Goal: Task Accomplishment & Management: Manage account settings

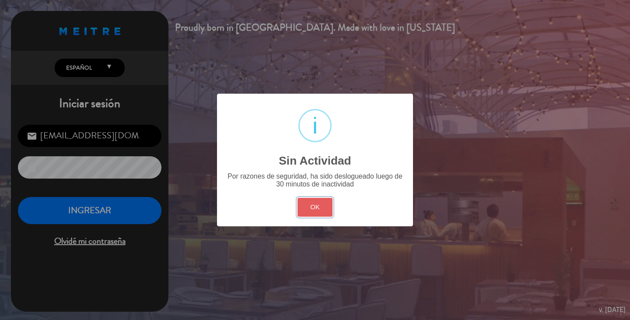
click at [307, 207] on button "OK" at bounding box center [315, 207] width 35 height 19
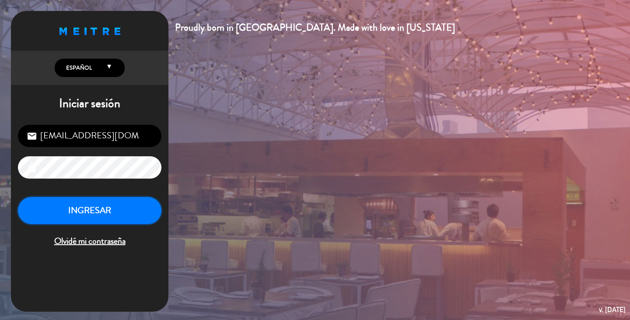
click at [104, 209] on button "INGRESAR" at bounding box center [90, 211] width 144 height 28
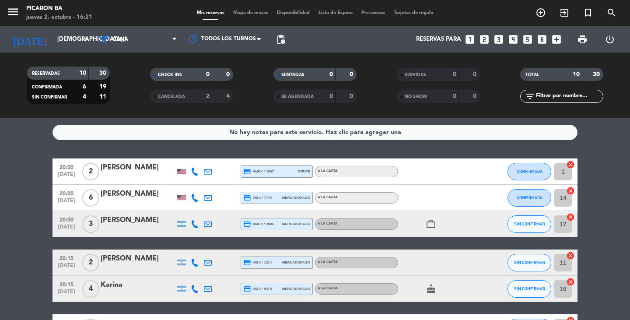
click at [612, 201] on bookings-row "20:00 [DATE] 2 [PERSON_NAME] credit_card amex * 1007 stripe A LA CARTA CONFIRMA…" at bounding box center [315, 314] width 630 height 312
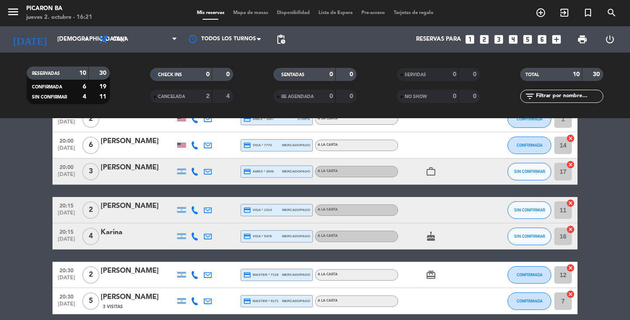
scroll to position [70, 0]
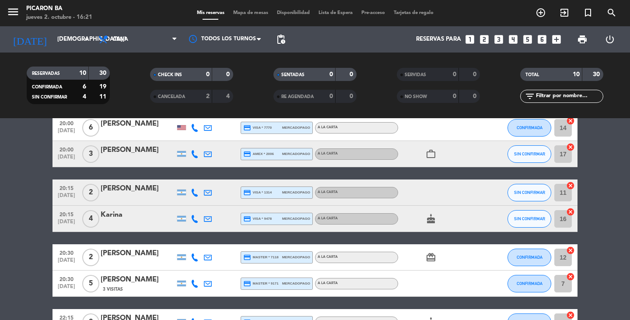
click at [433, 255] on icon "card_giftcard" at bounding box center [431, 257] width 11 height 11
click at [593, 204] on bookings-row "20:00 [DATE] 2 [PERSON_NAME] credit_card amex * 1007 stripe A LA CARTA CONFIRMA…" at bounding box center [315, 244] width 630 height 312
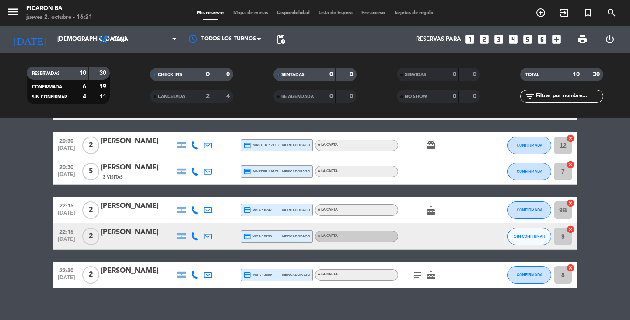
scroll to position [194, 0]
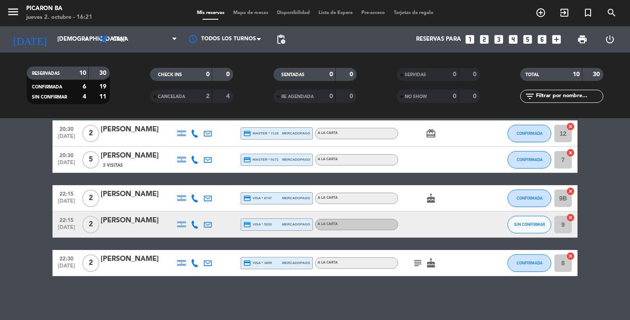
click at [417, 263] on icon "subject" at bounding box center [418, 263] width 11 height 11
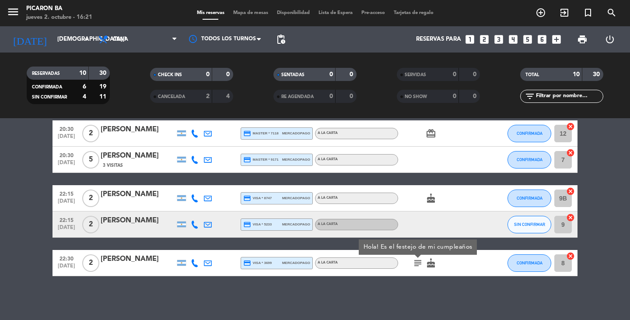
click at [591, 223] on bookings-row "20:00 [DATE] 2 [PERSON_NAME] credit_card amex * 1007 stripe A LA CARTA CONFIRMA…" at bounding box center [315, 121] width 630 height 312
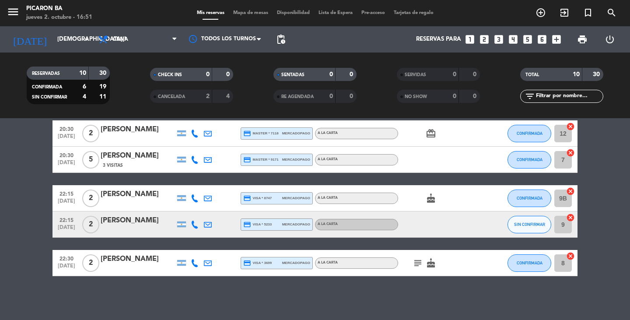
click at [0, 221] on bookings-row "20:00 [DATE] 2 [PERSON_NAME] credit_card amex * 1007 stripe A LA CARTA CONFIRMA…" at bounding box center [315, 121] width 630 height 312
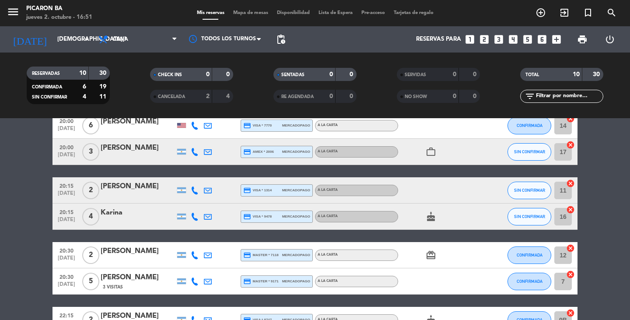
scroll to position [0, 0]
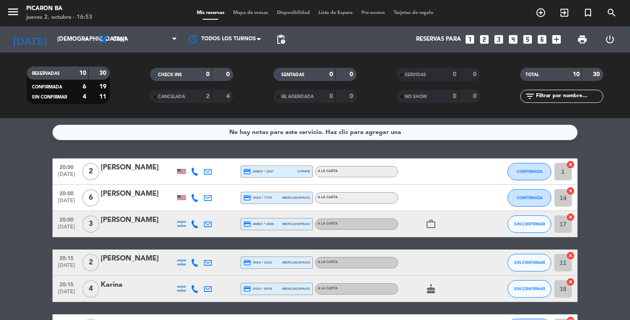
click at [196, 261] on icon at bounding box center [195, 263] width 8 height 8
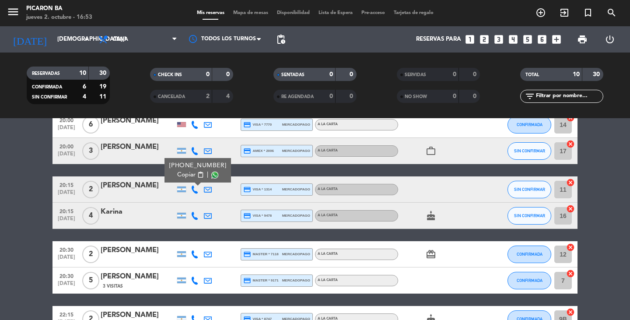
scroll to position [88, 0]
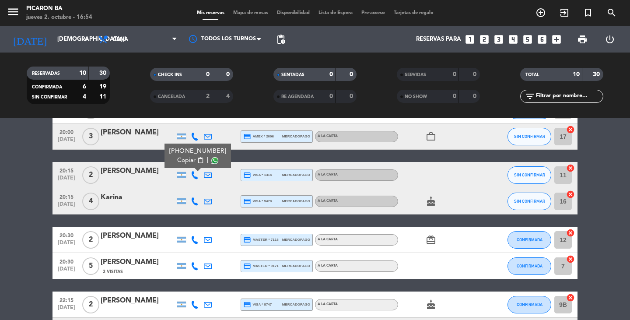
click at [196, 261] on div at bounding box center [194, 266] width 13 height 26
click at [0, 282] on bookings-row "20:00 [DATE] 2 [PERSON_NAME] credit_card amex * 1007 stripe A LA CARTA CONFIRMA…" at bounding box center [315, 227] width 630 height 312
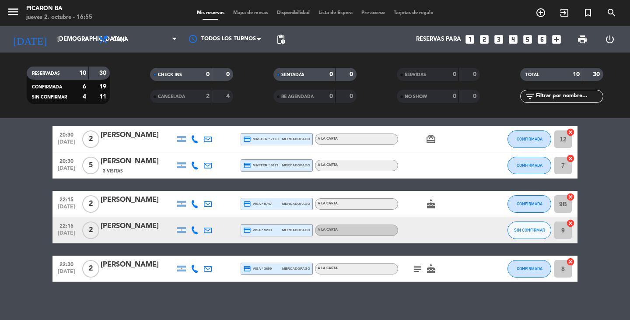
scroll to position [194, 0]
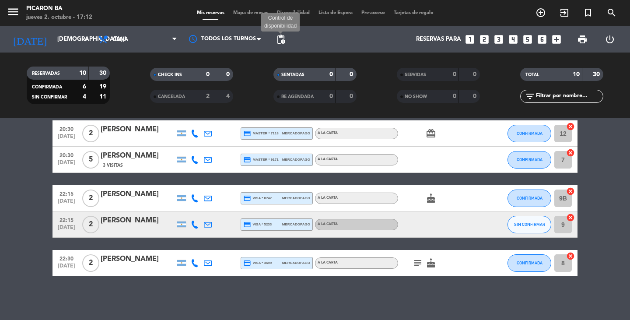
click at [281, 40] on span "pending_actions" at bounding box center [281, 39] width 11 height 11
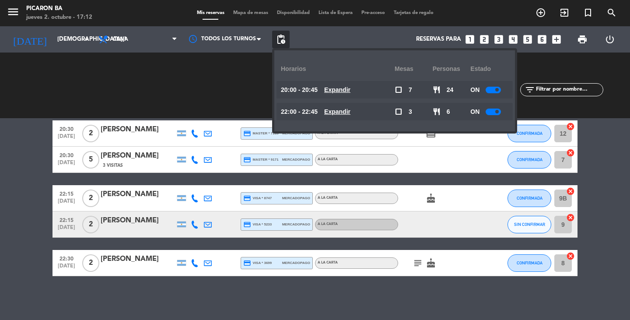
click at [490, 88] on div at bounding box center [493, 90] width 15 height 7
click at [494, 111] on div at bounding box center [493, 112] width 15 height 7
click at [495, 116] on div "ON" at bounding box center [489, 112] width 38 height 18
click at [496, 110] on div at bounding box center [493, 112] width 15 height 7
click at [0, 195] on bookings-row "20:00 [DATE] 2 [PERSON_NAME] credit_card amex * 1007 stripe A LA CARTA CONFIRMA…" at bounding box center [315, 121] width 630 height 312
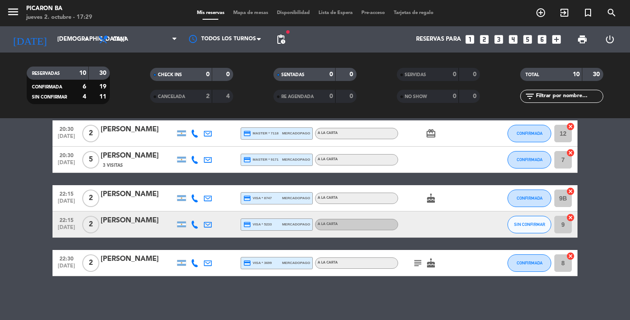
click at [419, 266] on icon "subject" at bounding box center [418, 263] width 11 height 11
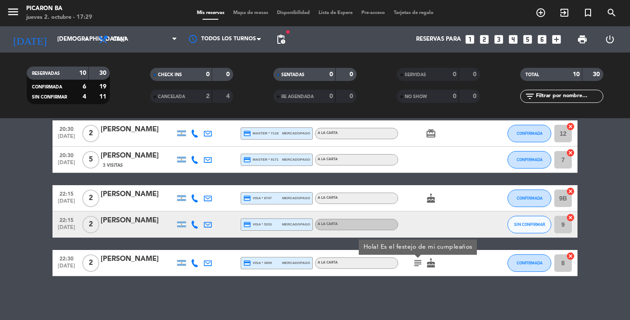
click at [411, 289] on div "No hay notas para este servicio. Haz clic para agregar una 20:00 [DATE] 2 [PERS…" at bounding box center [315, 219] width 630 height 202
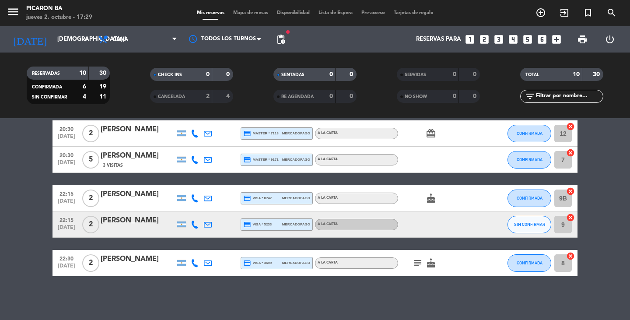
click at [386, 299] on div "No hay notas para este servicio. Haz clic para agregar una 20:00 [DATE] 2 [PERS…" at bounding box center [315, 219] width 630 height 202
click at [318, 288] on div "No hay notas para este servicio. Haz clic para agregar una 20:00 [DATE] 2 [PERS…" at bounding box center [315, 219] width 630 height 202
click at [23, 225] on bookings-row "20:00 [DATE] 2 [PERSON_NAME] credit_card amex * 1007 stripe A LA CARTA CONFIRMA…" at bounding box center [315, 121] width 630 height 312
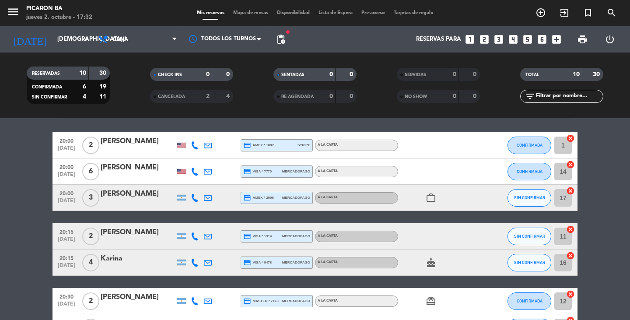
scroll to position [0, 0]
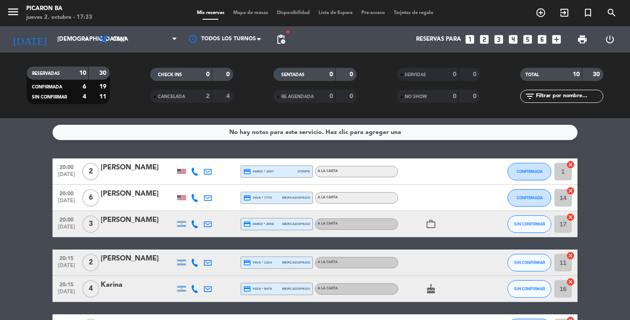
click at [481, 39] on icon "looks_two" at bounding box center [484, 39] width 11 height 11
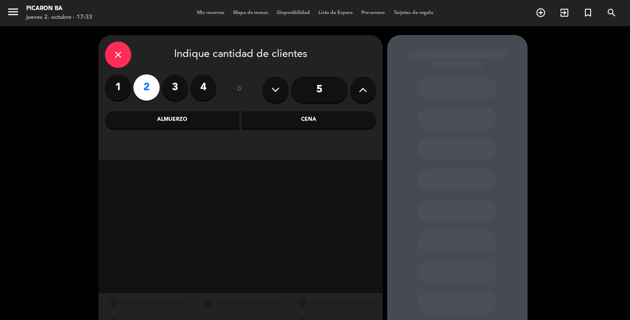
click at [317, 117] on div "Cena" at bounding box center [309, 120] width 135 height 18
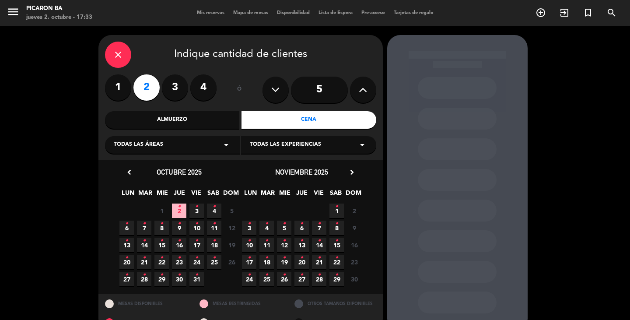
click at [180, 229] on icon "•" at bounding box center [179, 224] width 3 height 14
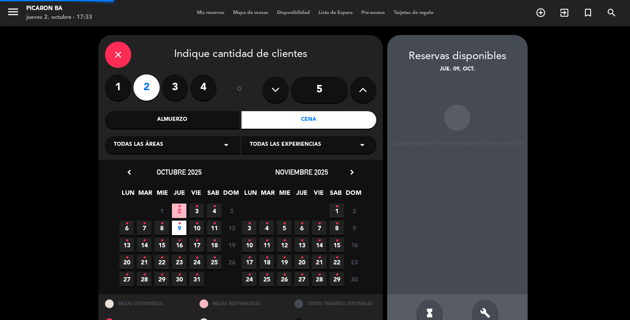
scroll to position [20, 0]
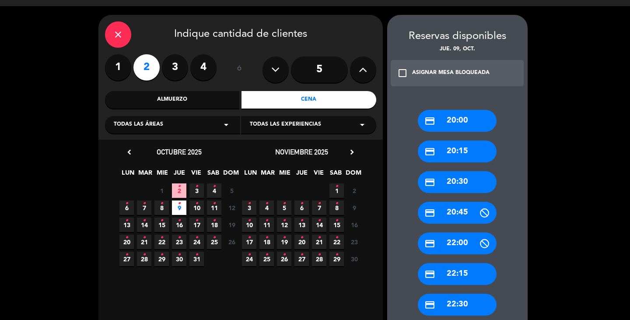
click at [464, 180] on div "credit_card 20:30" at bounding box center [457, 182] width 79 height 22
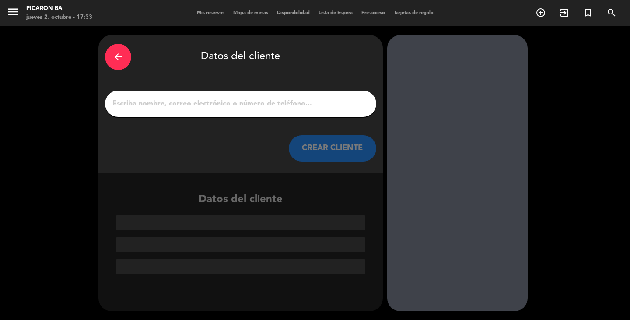
click at [244, 105] on input "1" at bounding box center [241, 104] width 258 height 12
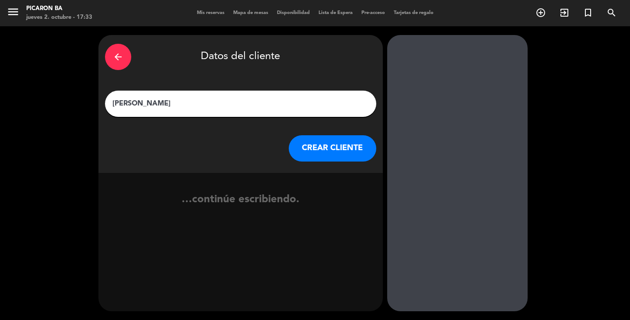
type input "[PERSON_NAME]"
click at [351, 150] on button "CREAR CLIENTE" at bounding box center [333, 148] width 88 height 26
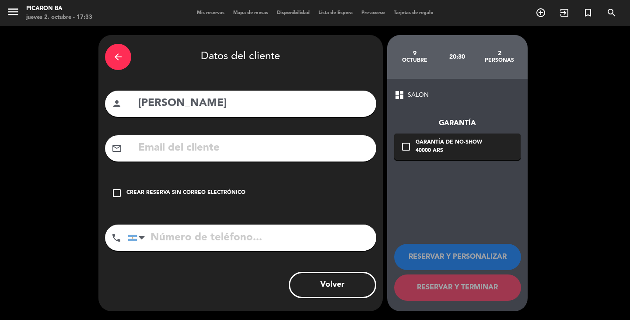
click at [233, 189] on div "Crear reserva sin correo electrónico" at bounding box center [185, 193] width 119 height 9
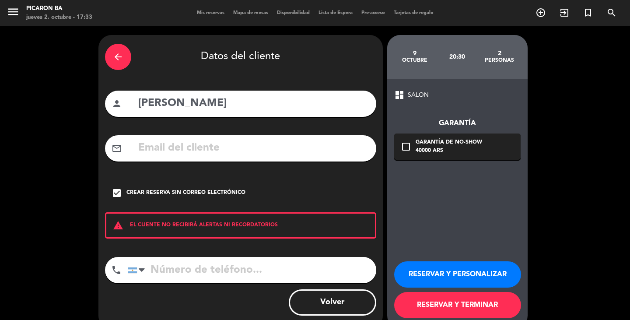
click at [457, 309] on button "RESERVAR Y TERMINAR" at bounding box center [457, 305] width 127 height 26
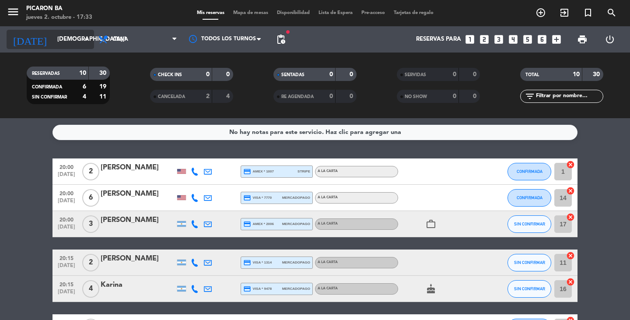
click at [56, 35] on input "[DEMOGRAPHIC_DATA][DATE]" at bounding box center [91, 40] width 77 height 16
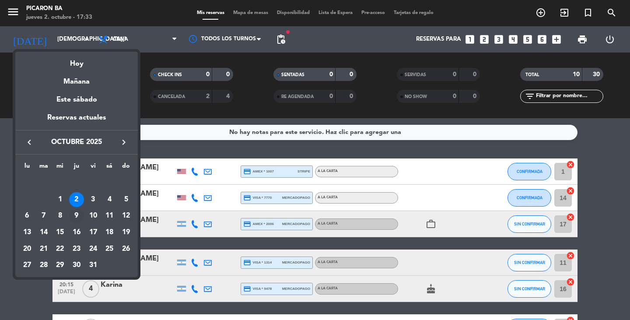
click at [77, 218] on div "9" at bounding box center [76, 215] width 15 height 15
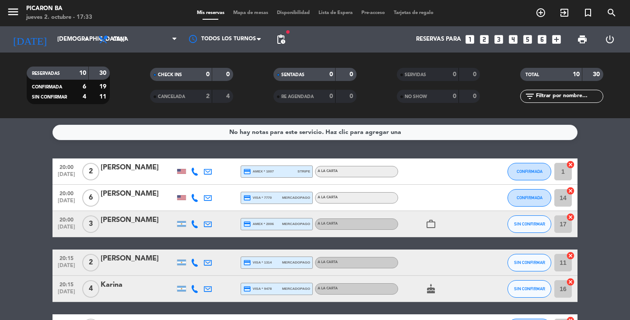
type input "[DEMOGRAPHIC_DATA][DATE]"
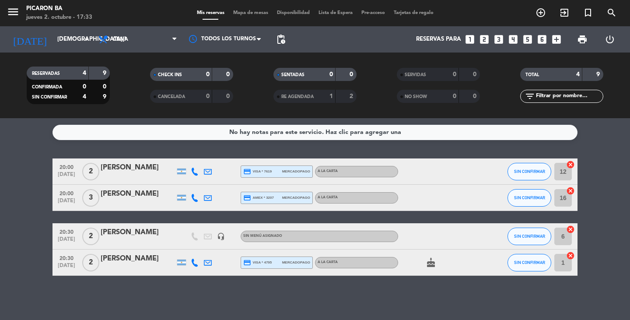
click at [136, 236] on div "[PERSON_NAME]" at bounding box center [138, 232] width 74 height 11
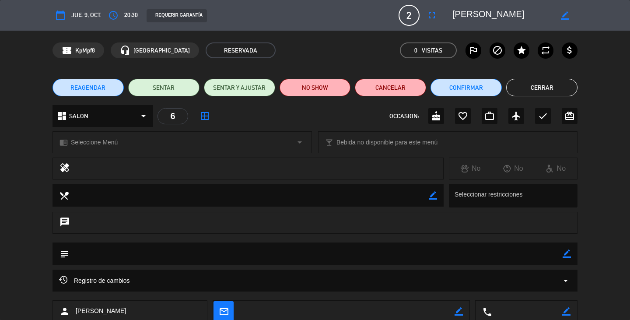
click at [582, 111] on div "dashboard SALON arrow_drop_down 6 border_all OCCASION: cake favorite_border wor…" at bounding box center [315, 120] width 630 height 31
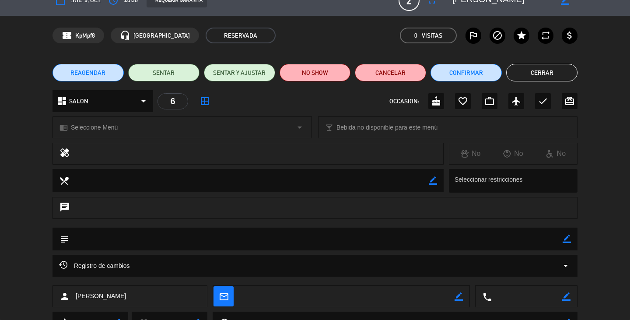
scroll to position [18, 0]
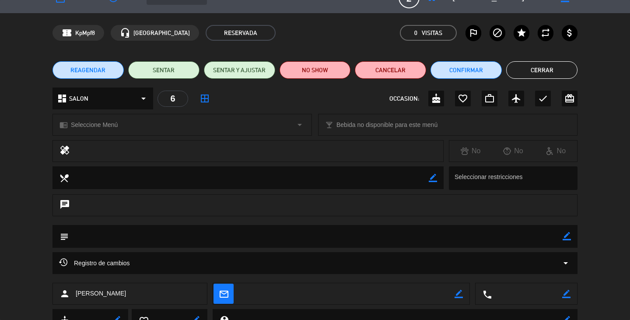
click at [565, 294] on icon "border_color" at bounding box center [566, 294] width 8 height 8
paste textarea "[PHONE_NUMBER]"
type textarea "[PHONE_NUMBER]"
click at [567, 294] on icon at bounding box center [566, 294] width 8 height 8
click at [612, 166] on div "healing No No No" at bounding box center [315, 153] width 630 height 26
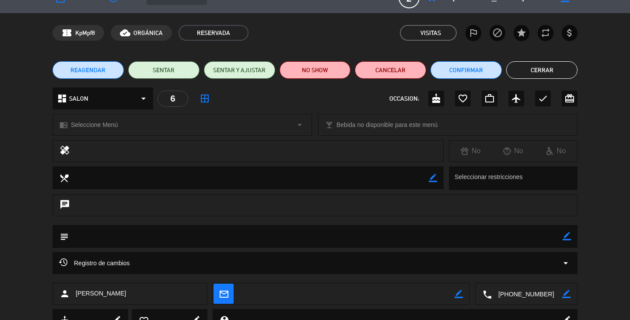
scroll to position [0, 0]
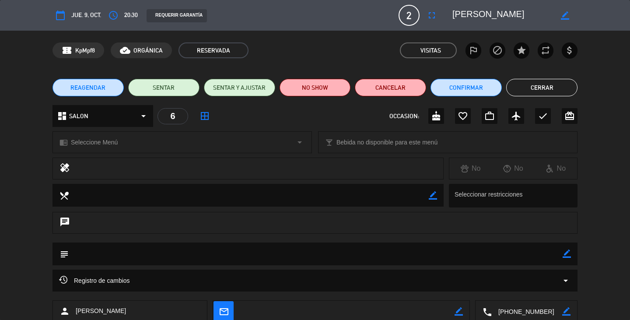
click at [527, 88] on button "Cerrar" at bounding box center [541, 88] width 71 height 18
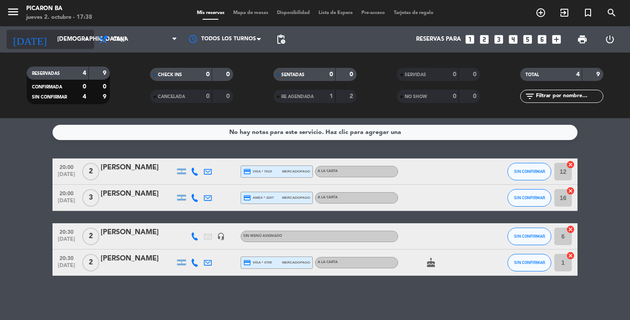
click at [48, 47] on div "[DATE] [DATE] arrow_drop_down" at bounding box center [51, 39] width 88 height 19
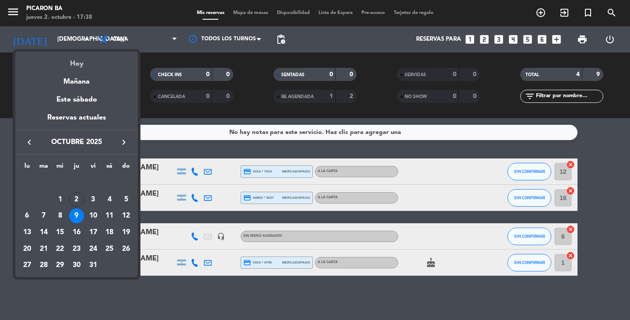
click at [68, 64] on div "Hoy" at bounding box center [76, 61] width 123 height 18
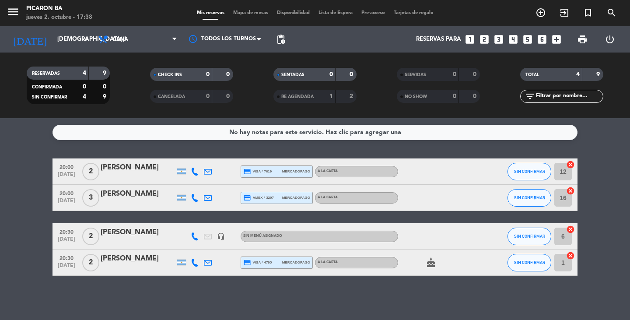
type input "[DEMOGRAPHIC_DATA][DATE]"
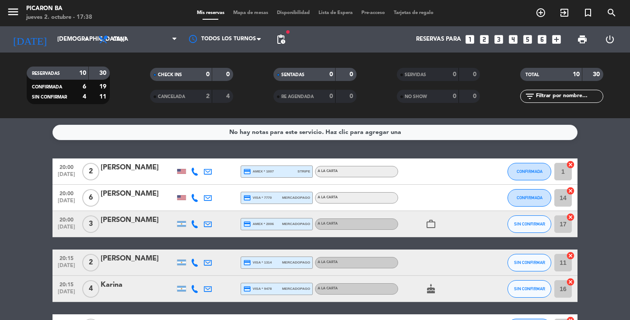
click at [11, 225] on bookings-row "20:00 [DATE] 2 [PERSON_NAME] credit_card amex * 1007 stripe A LA CARTA CONFIRMA…" at bounding box center [315, 314] width 630 height 312
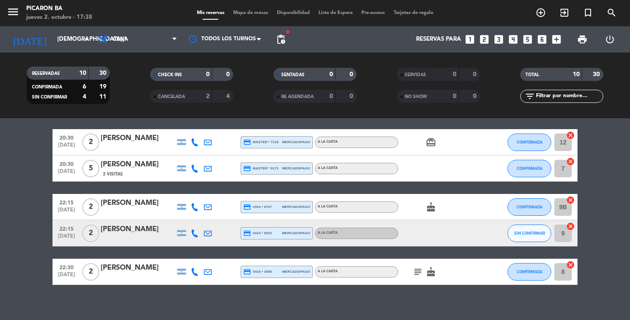
scroll to position [194, 0]
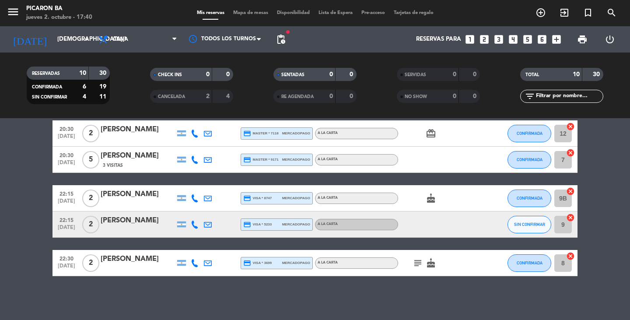
click at [0, 210] on bookings-row "20:00 [DATE] 2 [PERSON_NAME] credit_card amex * 1007 stripe A LA CARTA CONFIRMA…" at bounding box center [315, 121] width 630 height 312
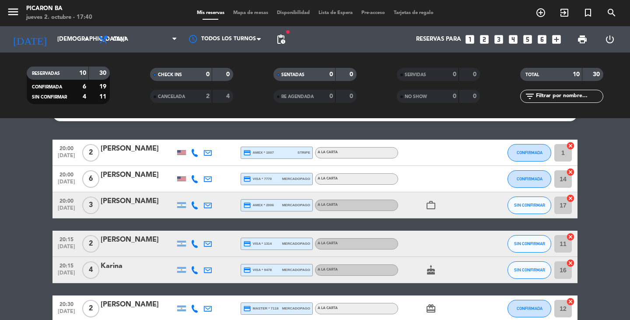
scroll to position [1, 0]
